Goal: Information Seeking & Learning: Check status

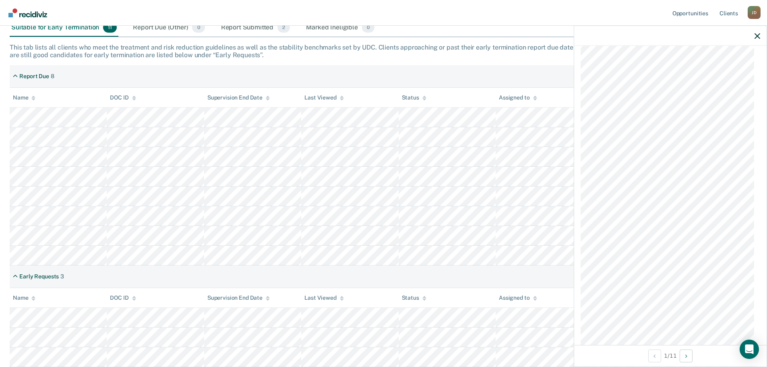
scroll to position [600, 0]
click at [755, 33] on div at bounding box center [670, 36] width 193 height 20
click at [757, 36] on icon "button" at bounding box center [758, 36] width 6 height 6
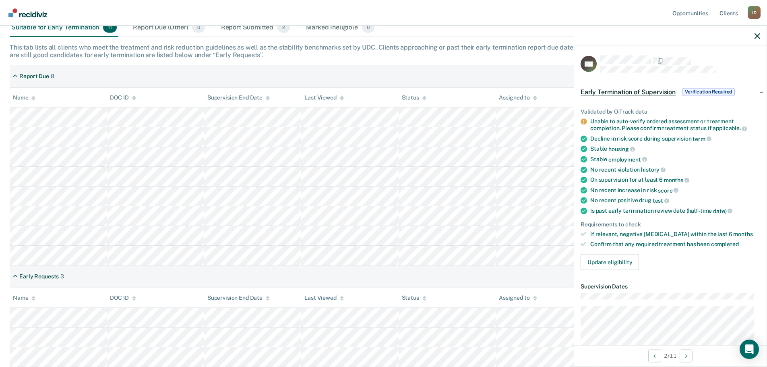
click at [757, 39] on div at bounding box center [670, 36] width 193 height 20
click at [758, 35] on icon "button" at bounding box center [758, 36] width 6 height 6
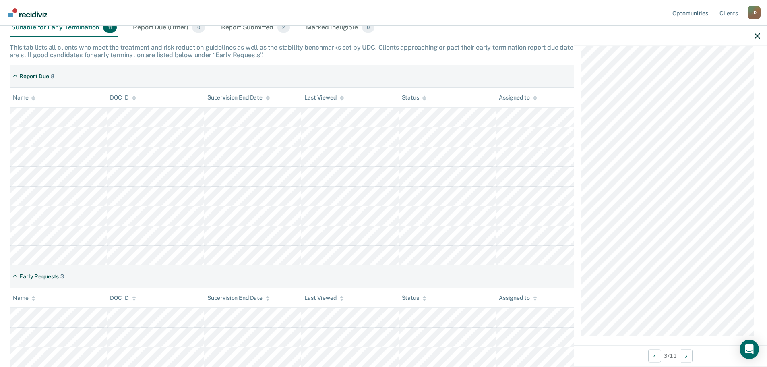
scroll to position [583, 0]
click at [759, 34] on icon "button" at bounding box center [758, 36] width 6 height 6
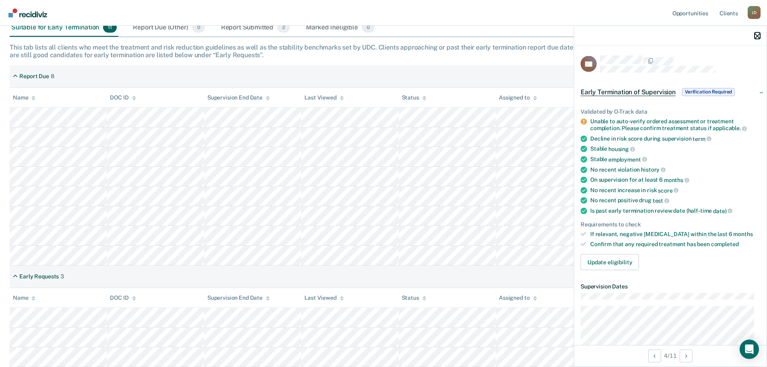
click at [759, 35] on icon "button" at bounding box center [758, 36] width 6 height 6
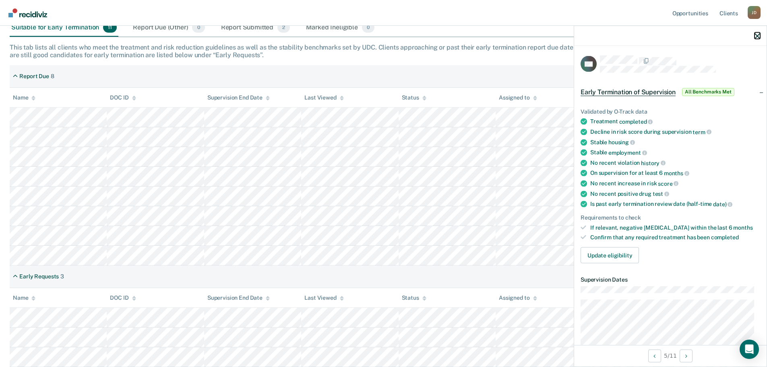
click at [758, 37] on icon "button" at bounding box center [758, 36] width 6 height 6
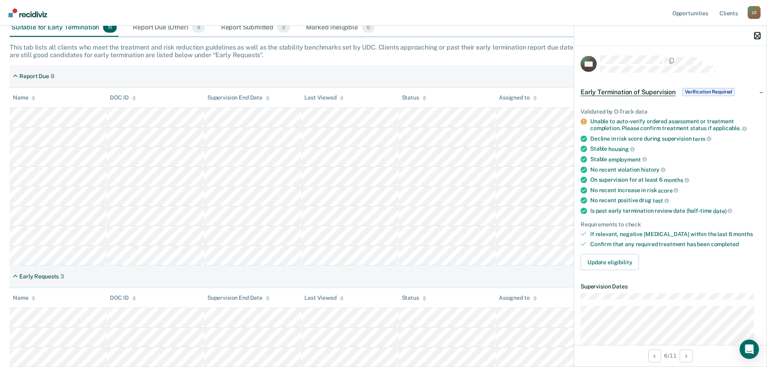
click at [756, 37] on icon "button" at bounding box center [758, 36] width 6 height 6
click at [758, 35] on icon "button" at bounding box center [758, 36] width 6 height 6
click at [756, 37] on icon "button" at bounding box center [758, 36] width 6 height 6
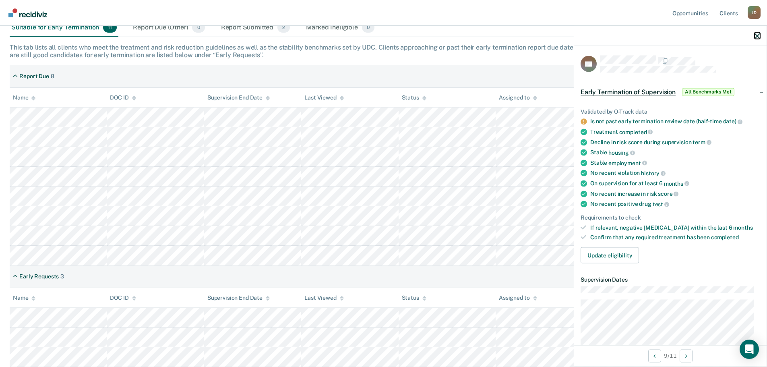
click at [760, 34] on icon "button" at bounding box center [758, 36] width 6 height 6
click at [757, 34] on icon "button" at bounding box center [758, 36] width 6 height 6
click at [758, 31] on div at bounding box center [670, 36] width 193 height 20
click at [758, 34] on icon "button" at bounding box center [758, 36] width 6 height 6
